Goal: Task Accomplishment & Management: Use online tool/utility

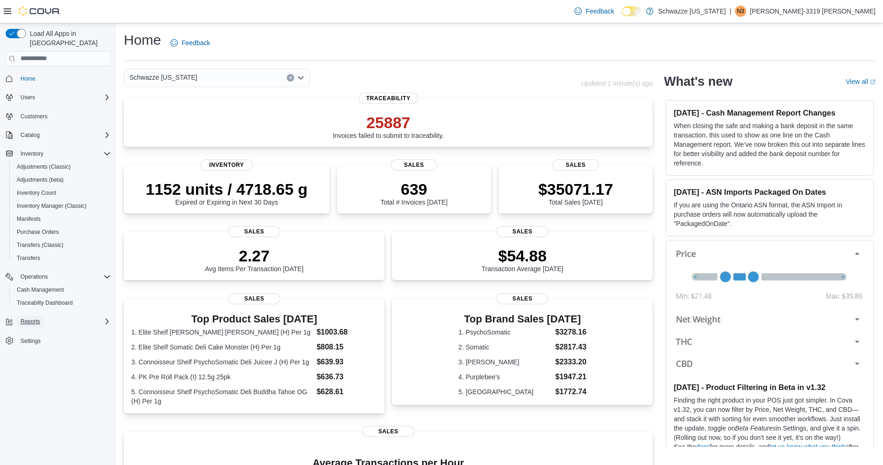
click at [30, 318] on span "Reports" at bounding box center [30, 321] width 20 height 7
click at [31, 383] on span "Reports" at bounding box center [27, 386] width 20 height 7
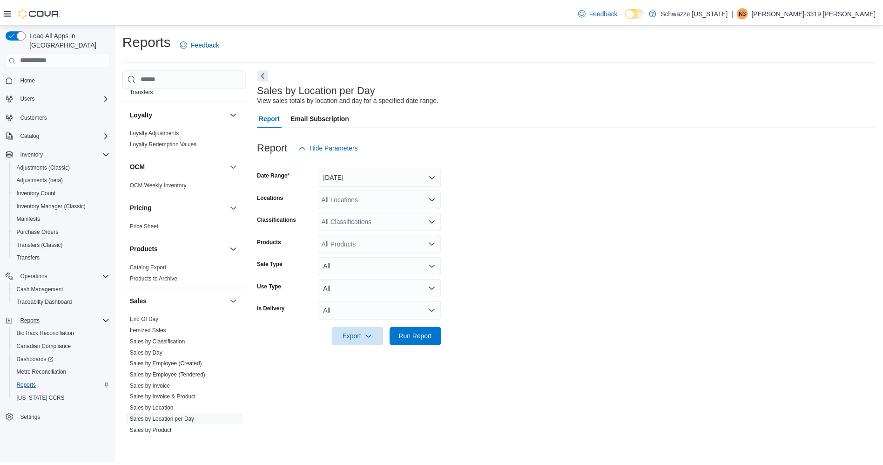
scroll to position [466, 0]
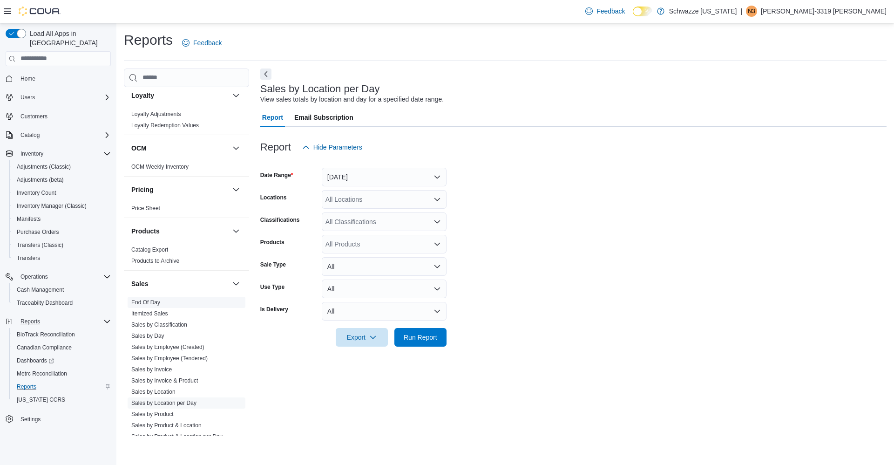
click at [161, 301] on span "End Of Day" at bounding box center [187, 302] width 118 height 11
click at [152, 302] on link "End Of Day" at bounding box center [145, 302] width 29 height 7
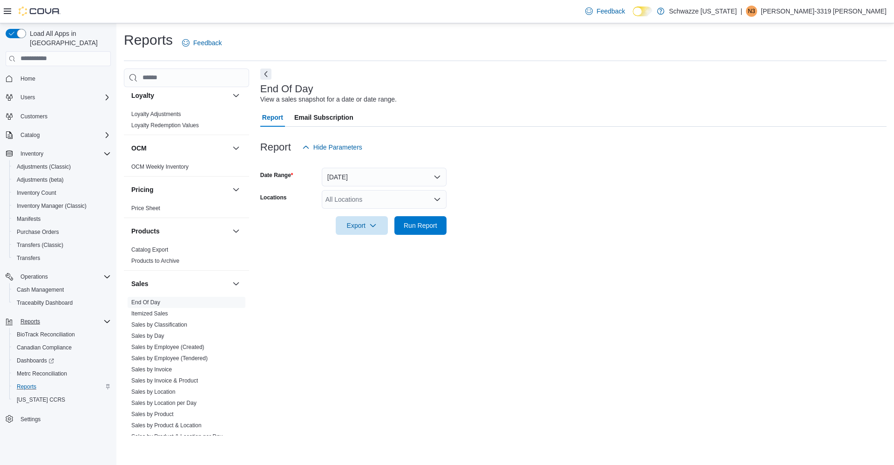
click at [339, 202] on div "All Locations" at bounding box center [384, 199] width 125 height 19
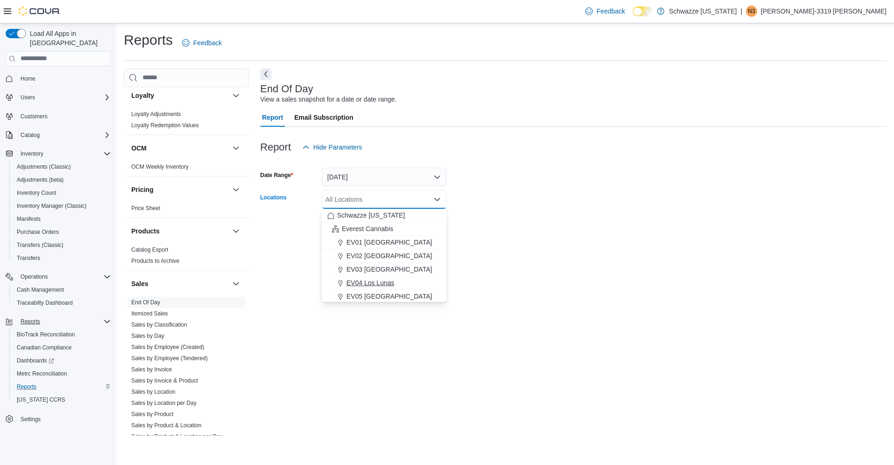
click at [369, 284] on span "EV04 Los Lunas" at bounding box center [370, 282] width 48 height 9
click at [519, 247] on div "End Of Day View a sales snapshot for a date or date range. Report Email Subscri…" at bounding box center [573, 251] width 626 height 367
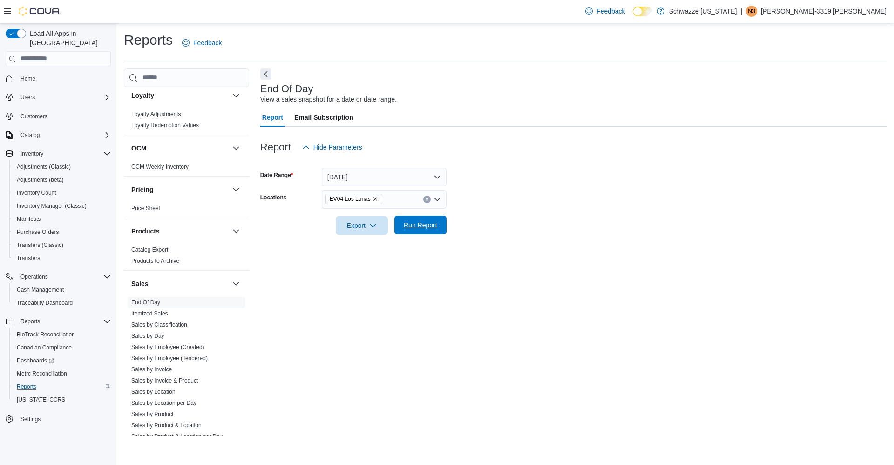
click at [425, 227] on span "Run Report" at bounding box center [421, 224] width 34 height 9
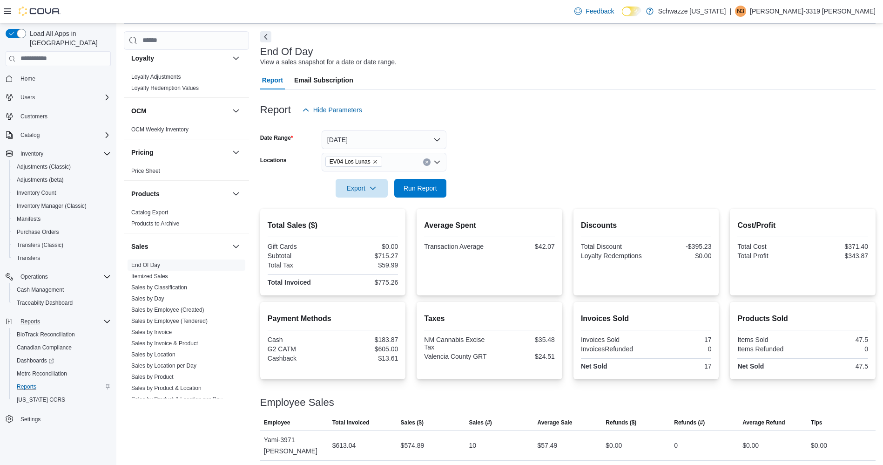
scroll to position [60, 0]
